Goal: Navigation & Orientation: Find specific page/section

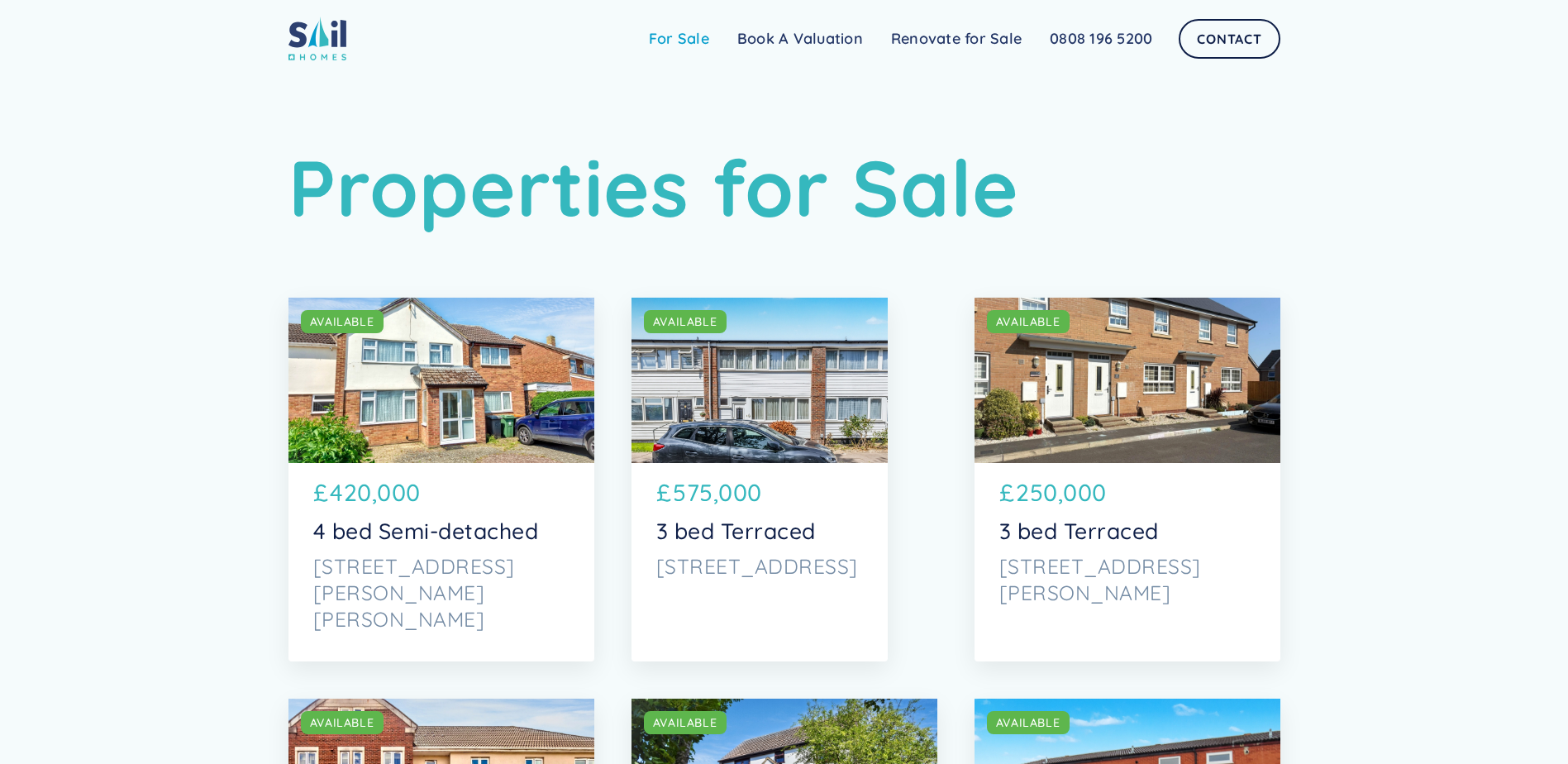
click at [679, 38] on link "For Sale" at bounding box center [678, 39] width 88 height 33
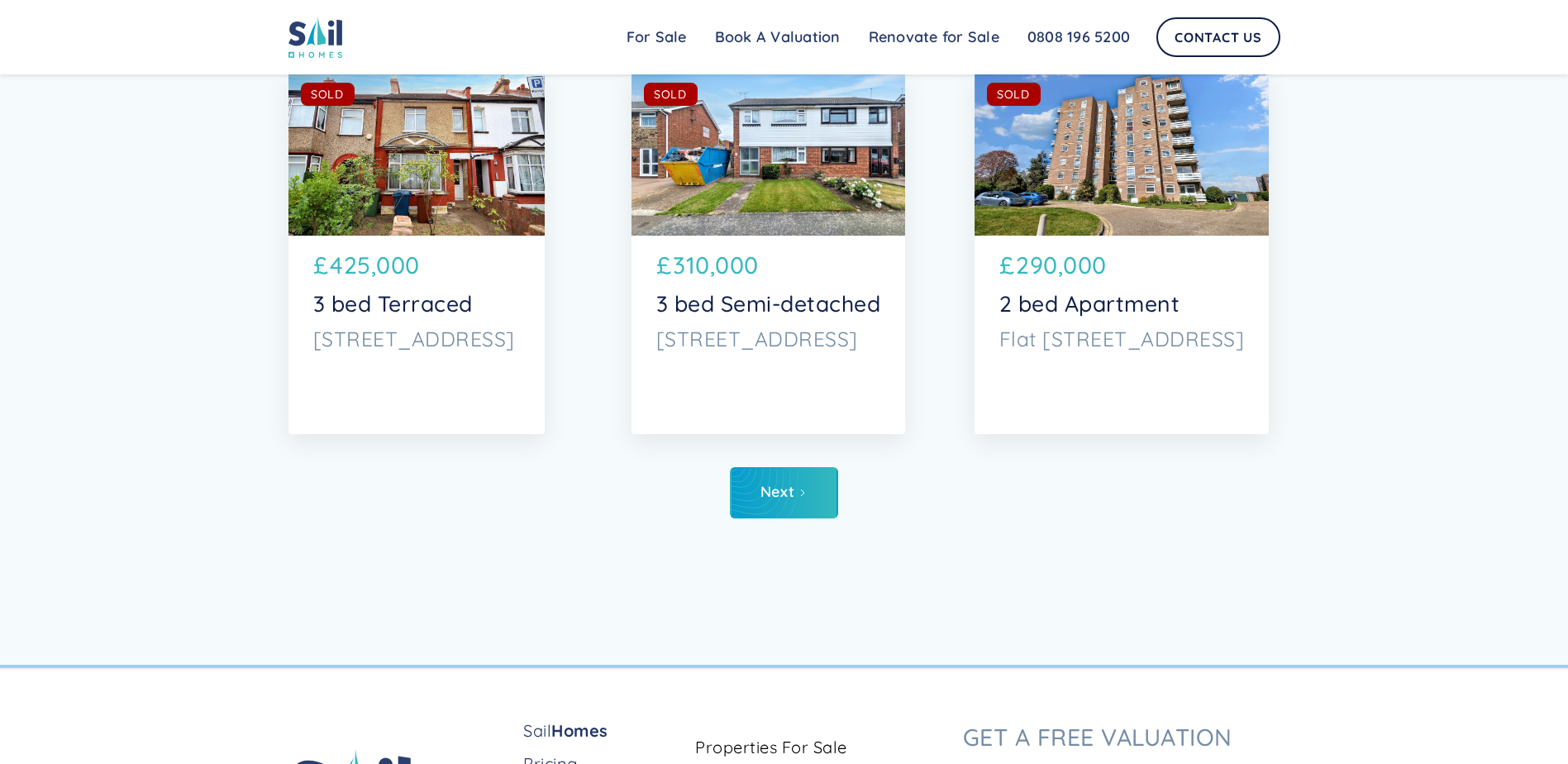
scroll to position [7967, 0]
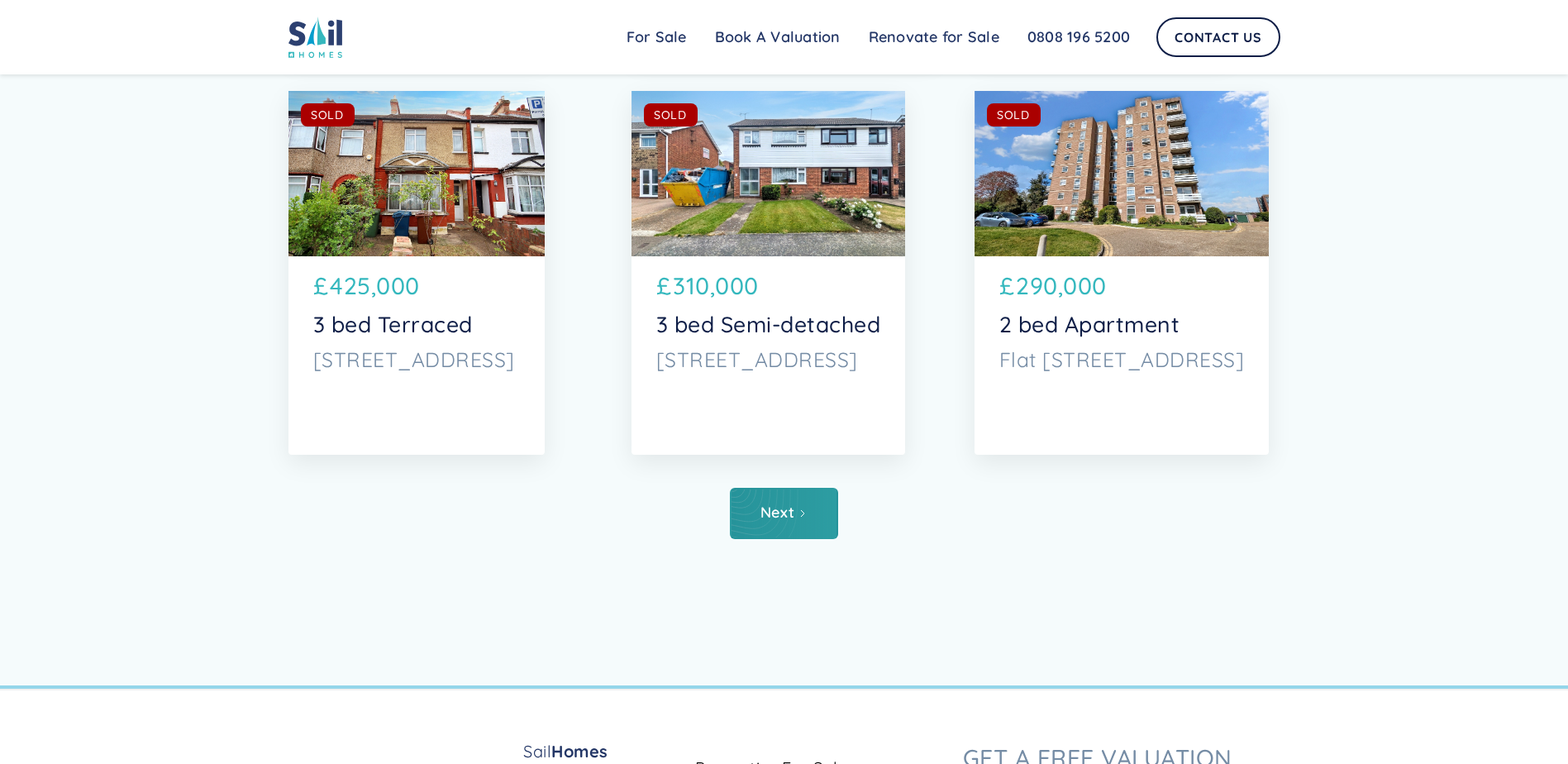
click at [775, 513] on div "Next" at bounding box center [777, 512] width 34 height 17
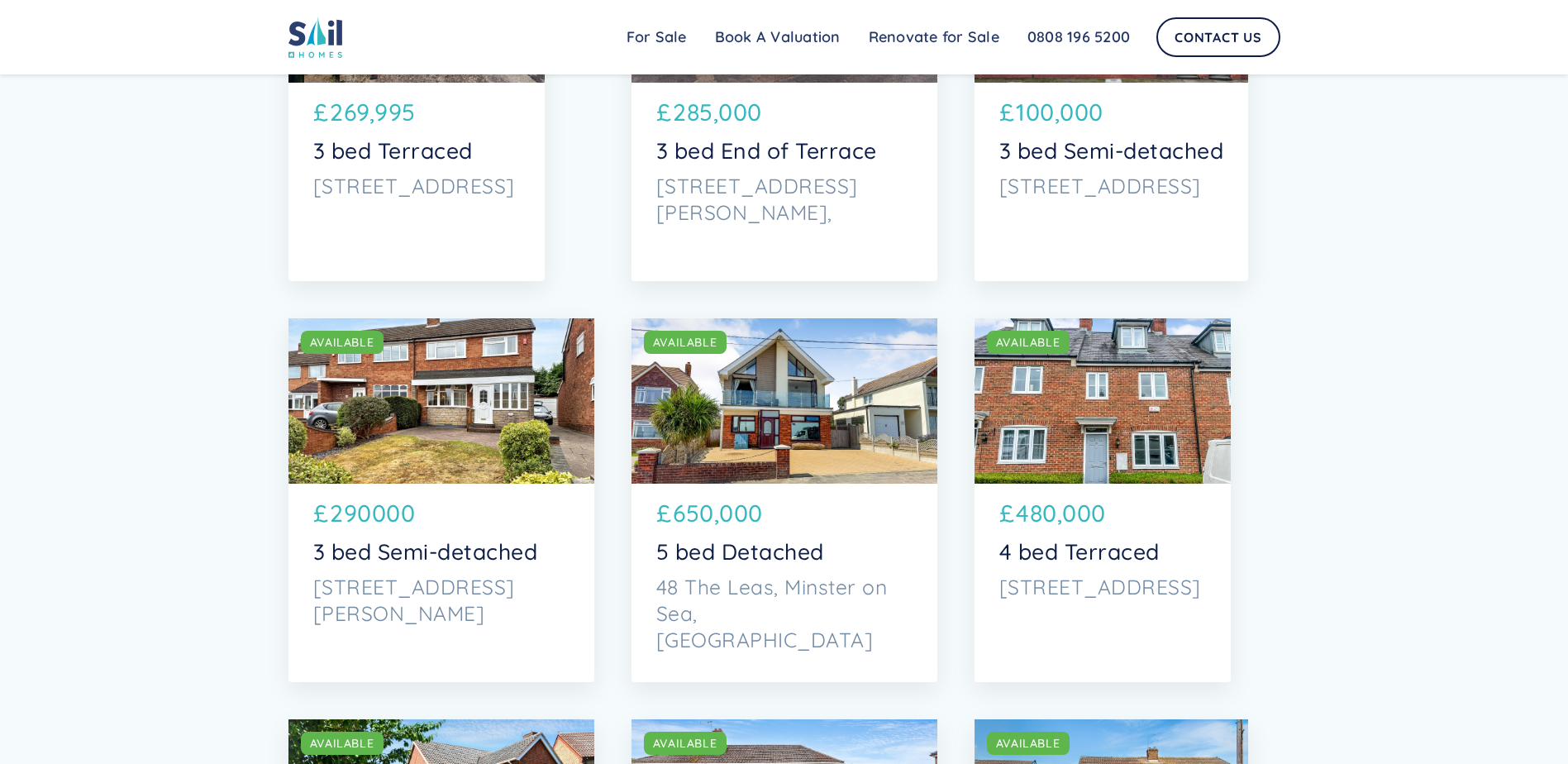
scroll to position [1614, 0]
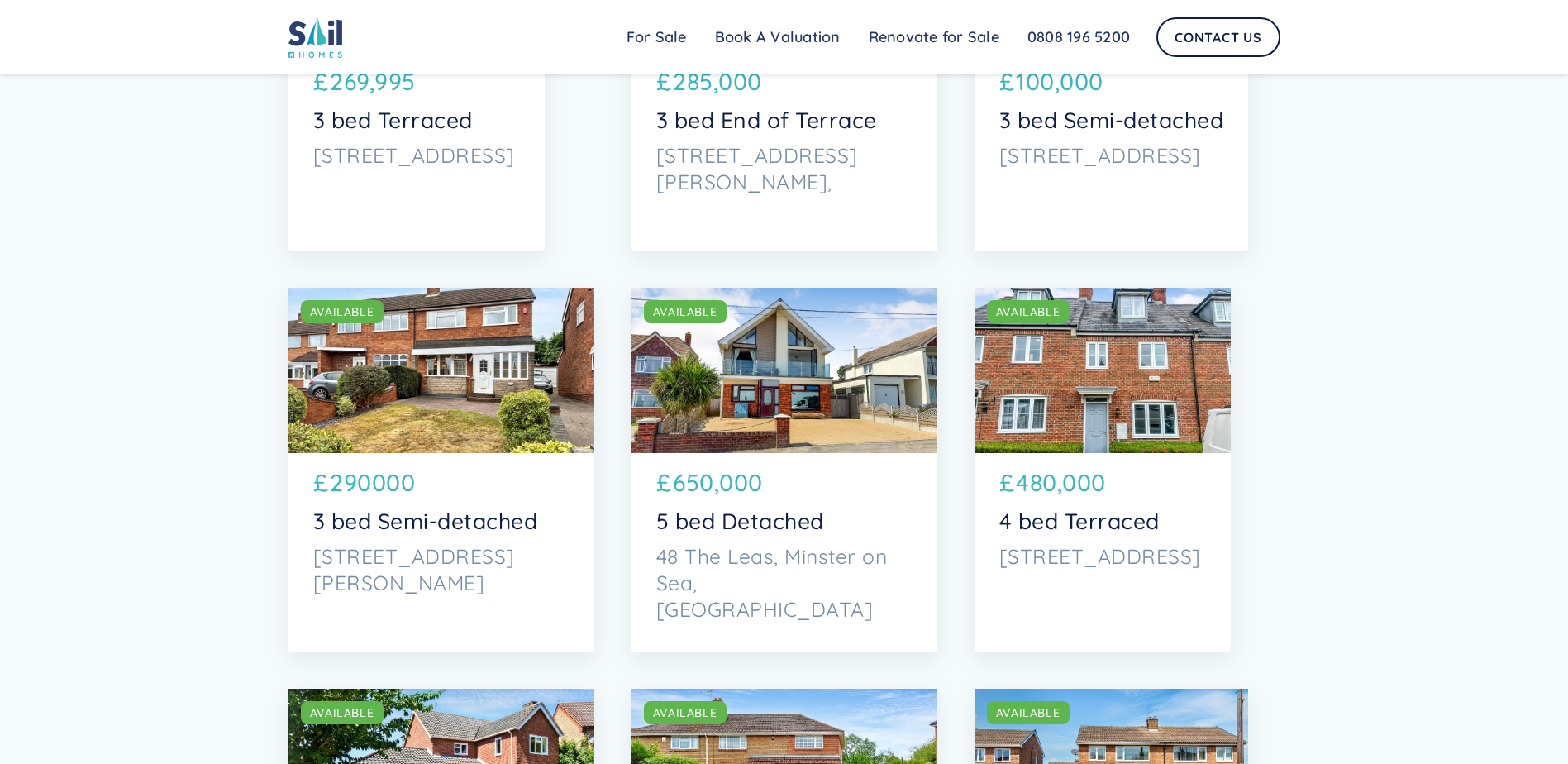
click at [787, 406] on div "SOLD AVAILABLE" at bounding box center [784, 370] width 306 height 165
